Goal: Navigation & Orientation: Find specific page/section

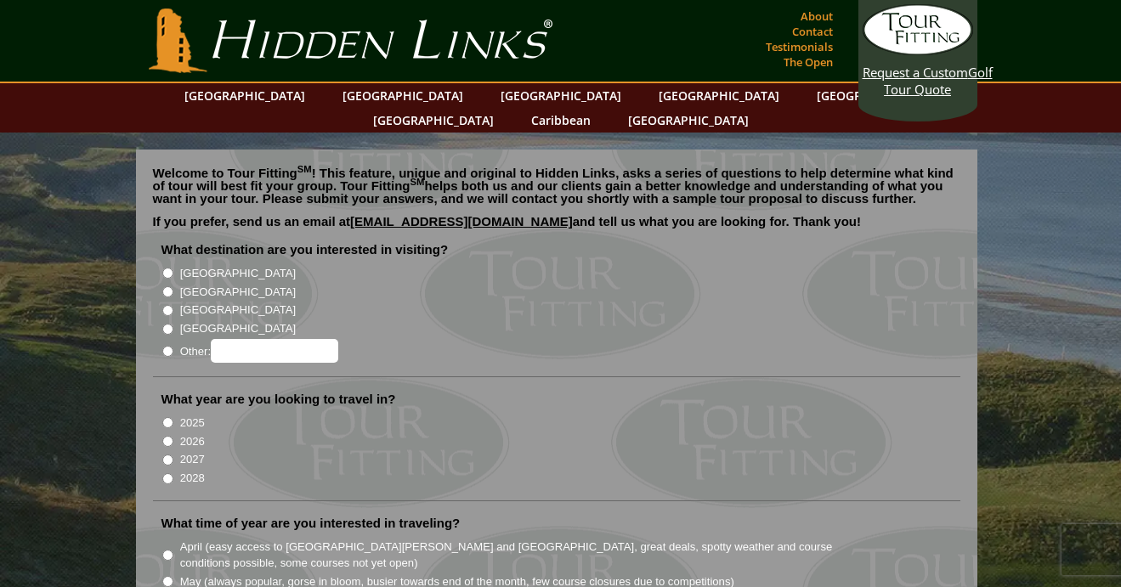
click at [814, 13] on link "About" at bounding box center [816, 16] width 41 height 24
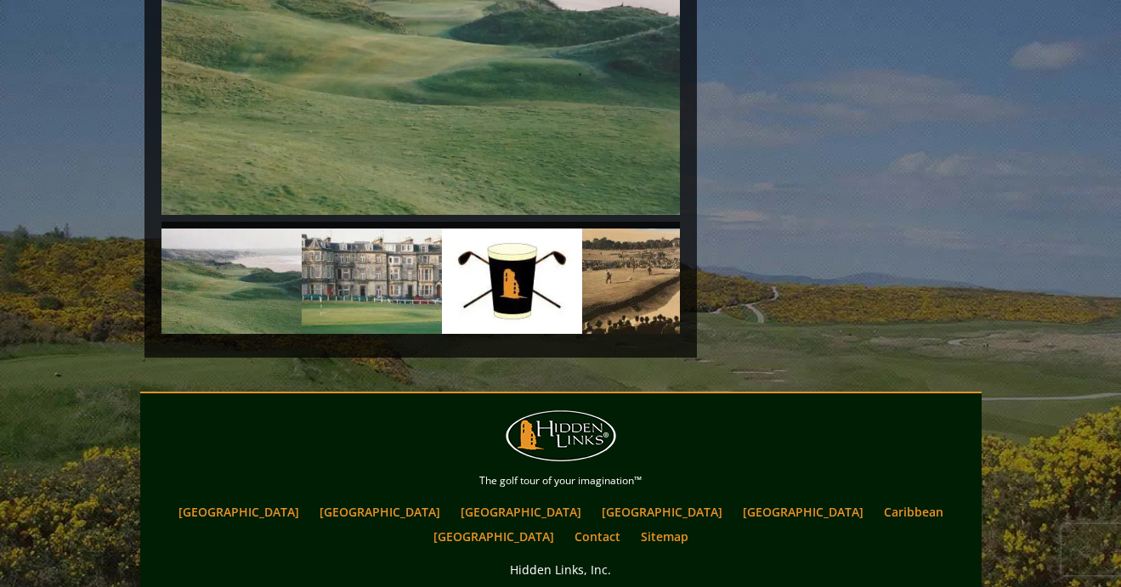
scroll to position [4088, 0]
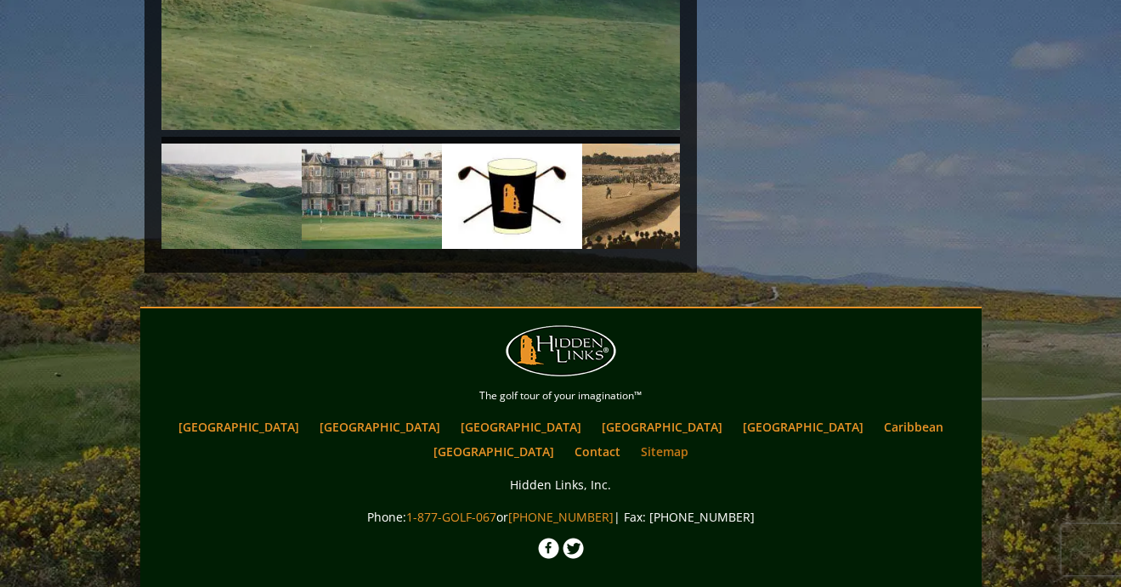
click at [697, 439] on link "Sitemap" at bounding box center [664, 451] width 65 height 25
